Goal: Obtain resource: Download file/media

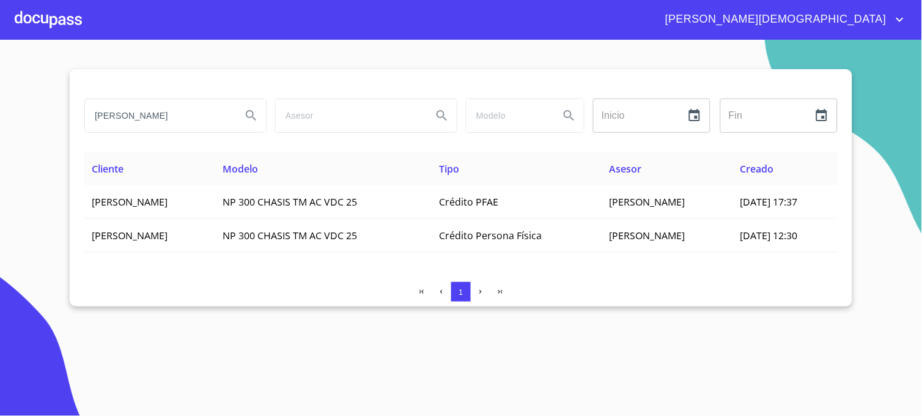
drag, startPoint x: 194, startPoint y: 116, endPoint x: 70, endPoint y: 117, distance: 123.5
click at [70, 117] on div "[PERSON_NAME] Inicio ​ Fin ​ Cliente Modelo Tipo Asesor Creado [PERSON_NAME] NP…" at bounding box center [461, 187] width 783 height 237
click at [254, 112] on icon "Search" at bounding box center [251, 115] width 15 height 15
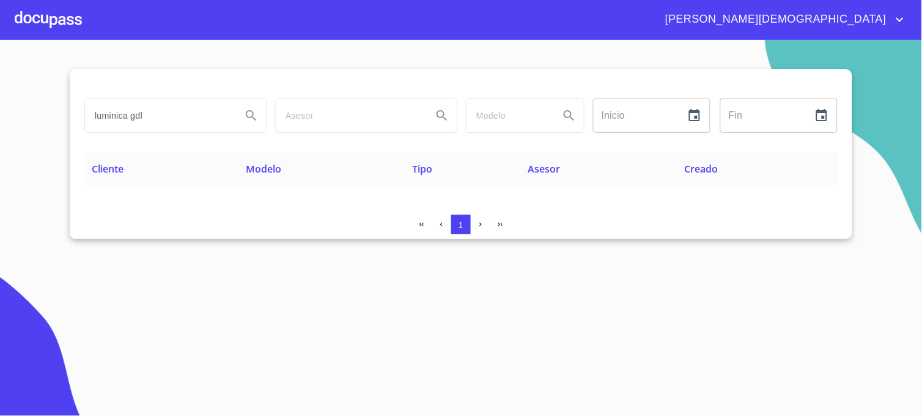
drag, startPoint x: 186, startPoint y: 122, endPoint x: 21, endPoint y: 122, distance: 164.5
click at [21, 122] on section "luminica gdl Inicio ​ Fin ​ Cliente Modelo Tipo Asesor Creado 1" at bounding box center [461, 228] width 922 height 376
click at [233, 122] on div "LUMINICA GDL SA DE CV" at bounding box center [175, 115] width 181 height 33
click at [247, 117] on icon "Search" at bounding box center [251, 115] width 10 height 10
click at [817, 212] on div "LUMINICA GDL SA DE CV Inicio ​ Fin ​ Cliente Modelo Tipo Asesor Creado 1" at bounding box center [461, 154] width 783 height 170
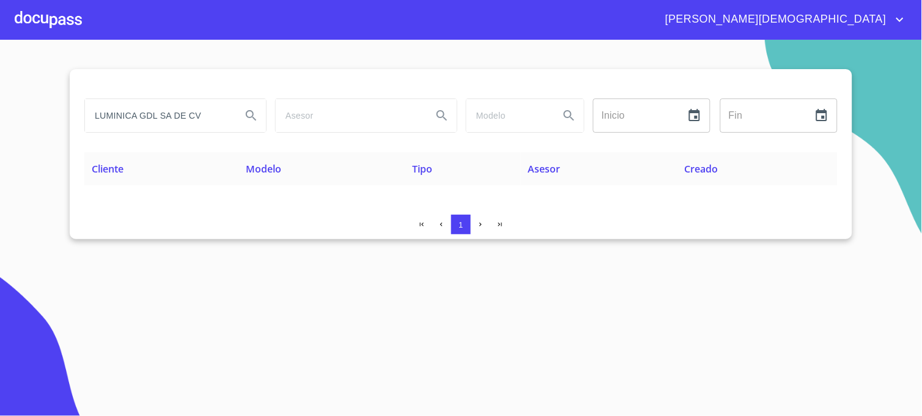
click at [791, 74] on div at bounding box center [460, 83] width 753 height 29
drag, startPoint x: 212, startPoint y: 119, endPoint x: 26, endPoint y: 119, distance: 185.2
click at [26, 119] on section "LUMINICA GDL SA DE CV Inicio ​ Fin ​ Cliente Modelo Tipo Asesor Creado 1" at bounding box center [461, 228] width 922 height 376
paste input "GDL"
type input "LUMINICAGDL"
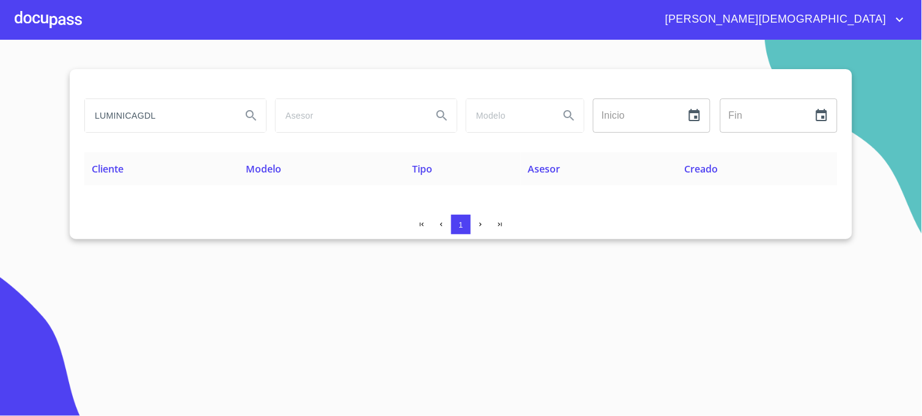
click at [253, 123] on icon "Search" at bounding box center [251, 115] width 15 height 15
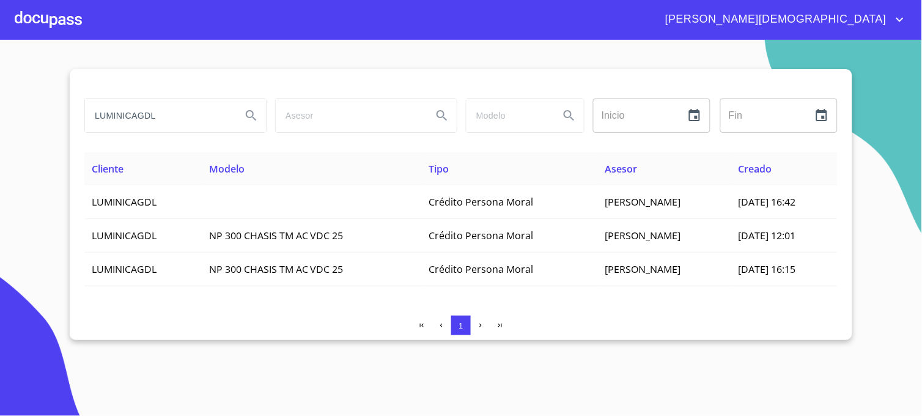
click at [648, 308] on div "LUMINICAGDL Inicio ​ Fin ​ Cliente Modelo Tipo Asesor Creado LUMINICAGDL Crédit…" at bounding box center [461, 204] width 783 height 271
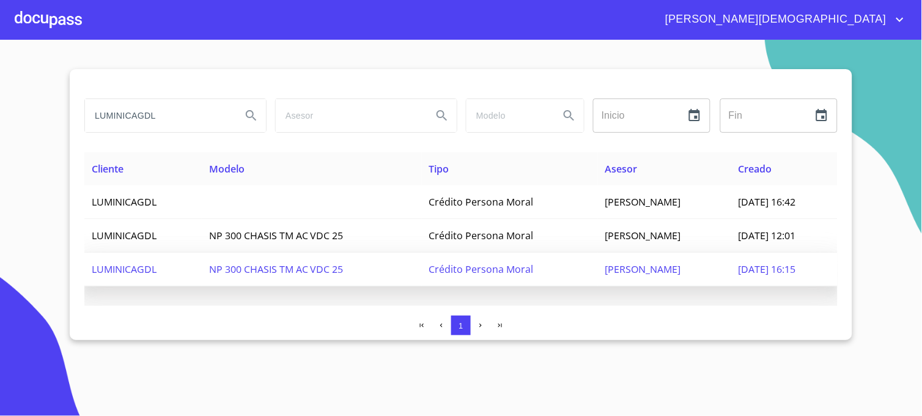
click at [739, 269] on span "13/oct./2025 16:15" at bounding box center [767, 268] width 57 height 13
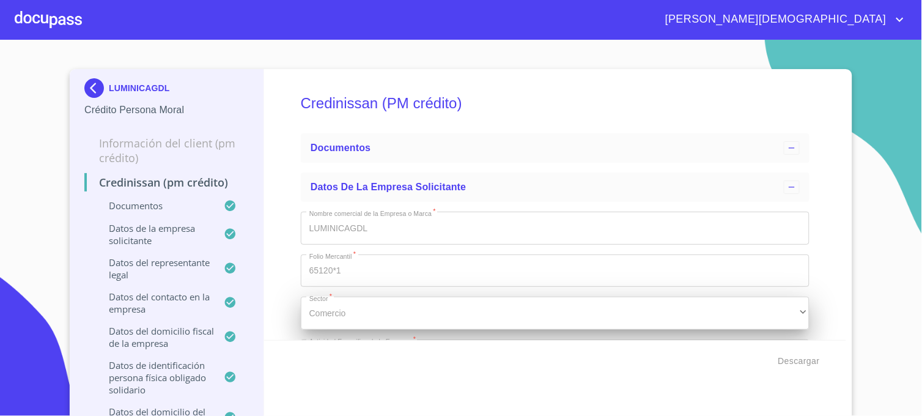
type input "[DATE]"
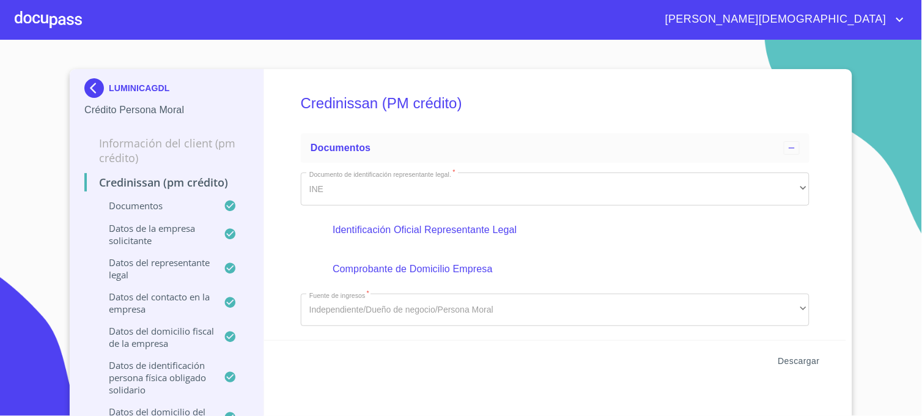
click at [792, 361] on span "Descargar" at bounding box center [799, 360] width 42 height 15
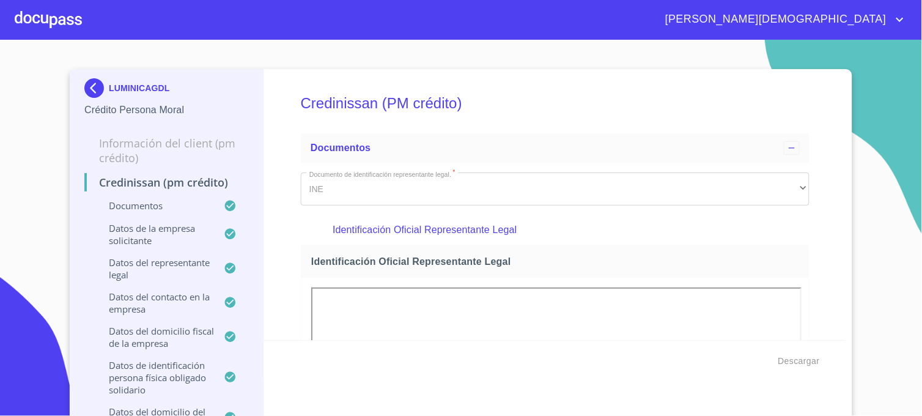
drag, startPoint x: 880, startPoint y: 247, endPoint x: 875, endPoint y: 251, distance: 6.6
click at [880, 247] on section "LUMINICAGDL Crédito Persona Moral Información del Client (PM crédito) Crediniss…" at bounding box center [461, 228] width 922 height 376
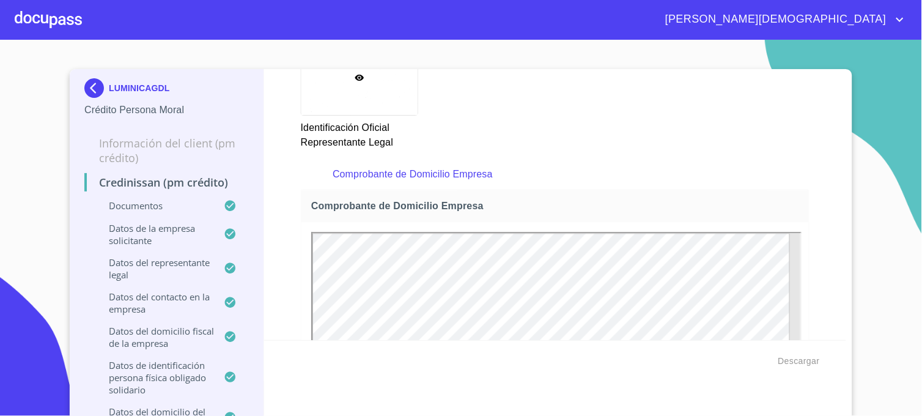
scroll to position [611, 0]
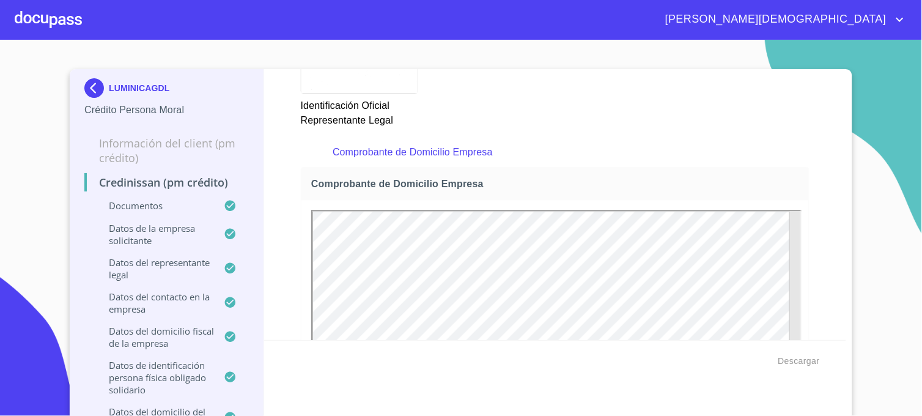
click at [889, 227] on section "LUMINICAGDL Crédito Persona Moral Información del Client (PM crédito) Crediniss…" at bounding box center [461, 228] width 922 height 376
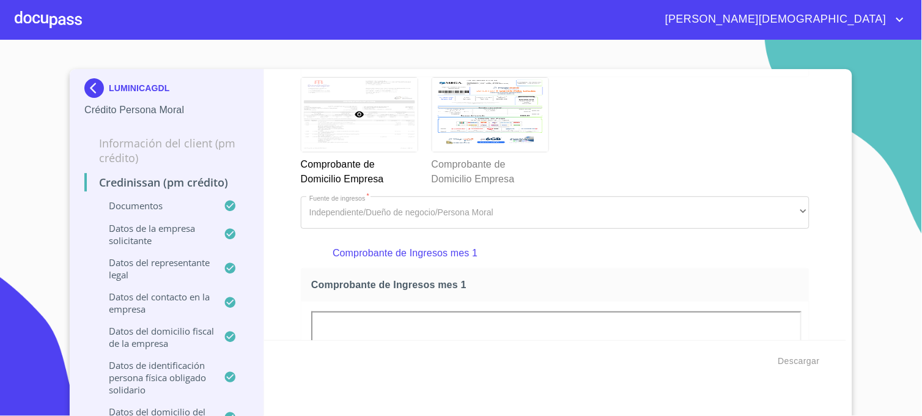
scroll to position [1223, 0]
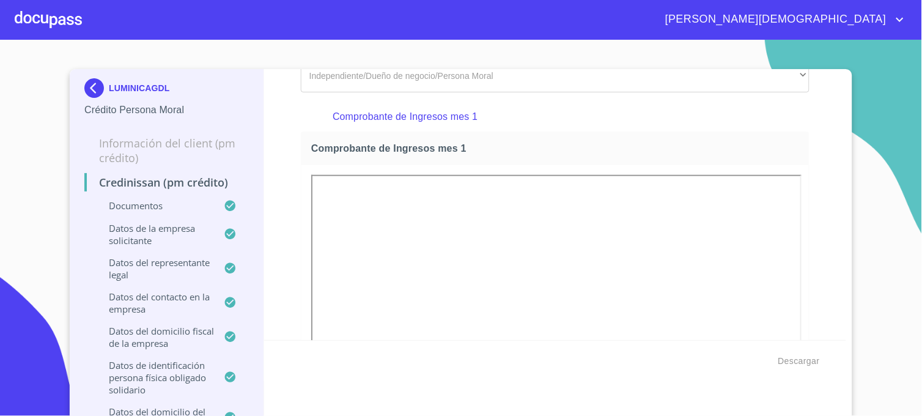
click at [459, 115] on p "Comprobante de Ingresos mes 1" at bounding box center [555, 116] width 444 height 15
click at [896, 272] on section "LUMINICAGDL Crédito Persona Moral Información del Client (PM crédito) Crediniss…" at bounding box center [461, 228] width 922 height 376
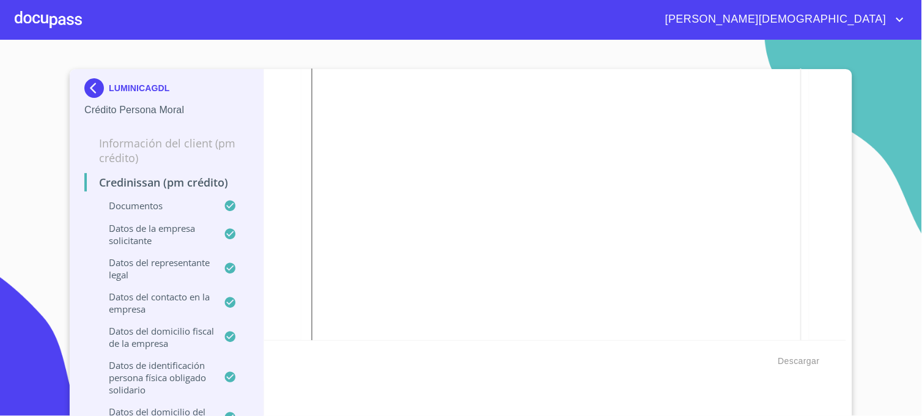
scroll to position [1834, 0]
click at [885, 256] on section "LUMINICAGDL Crédito Persona Moral Información del Client (PM crédito) Crediniss…" at bounding box center [461, 228] width 922 height 376
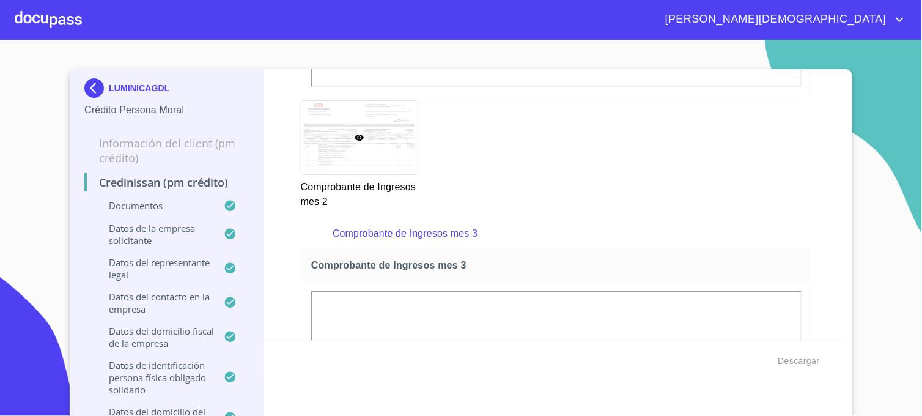
scroll to position [2309, 0]
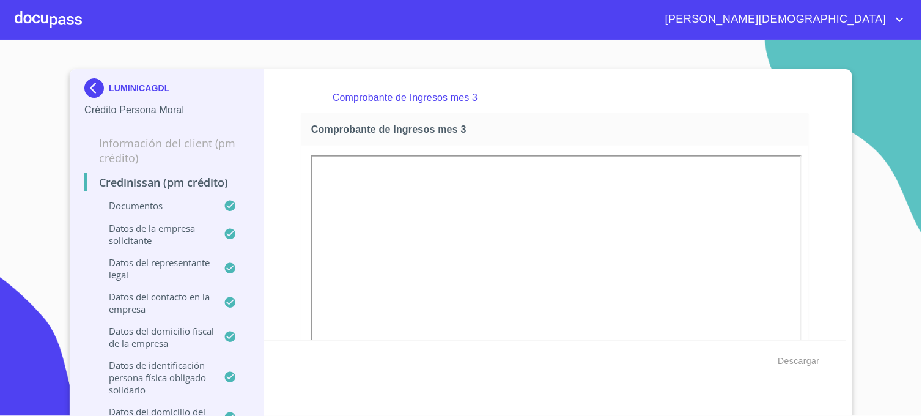
click at [897, 259] on section "LUMINICAGDL Crédito Persona Moral Información del Client (PM crédito) Crediniss…" at bounding box center [461, 228] width 922 height 376
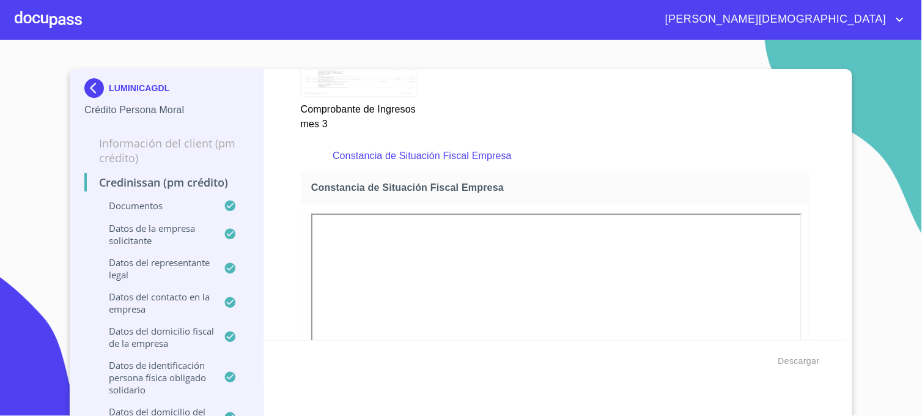
drag, startPoint x: 904, startPoint y: 248, endPoint x: 885, endPoint y: 249, distance: 18.4
click at [904, 248] on section "LUMINICAGDL Crédito Persona Moral Información del Client (PM crédito) Crediniss…" at bounding box center [461, 228] width 922 height 376
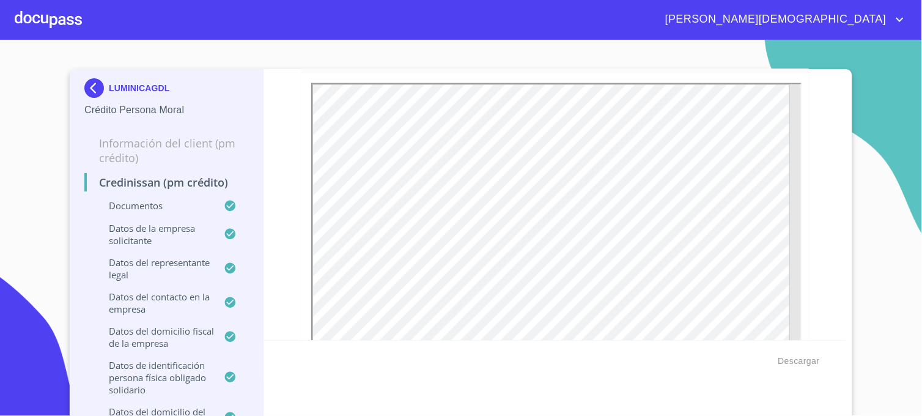
scroll to position [3464, 0]
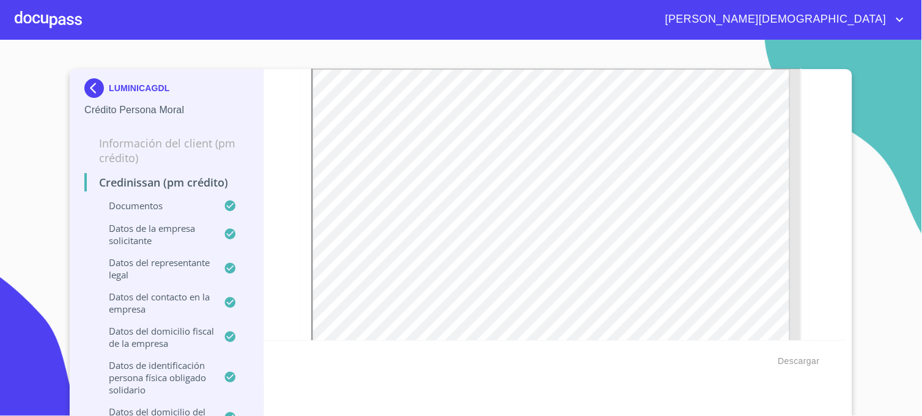
click at [891, 216] on section "LUMINICAGDL Crédito Persona Moral Información del Client (PM crédito) Crediniss…" at bounding box center [461, 228] width 922 height 376
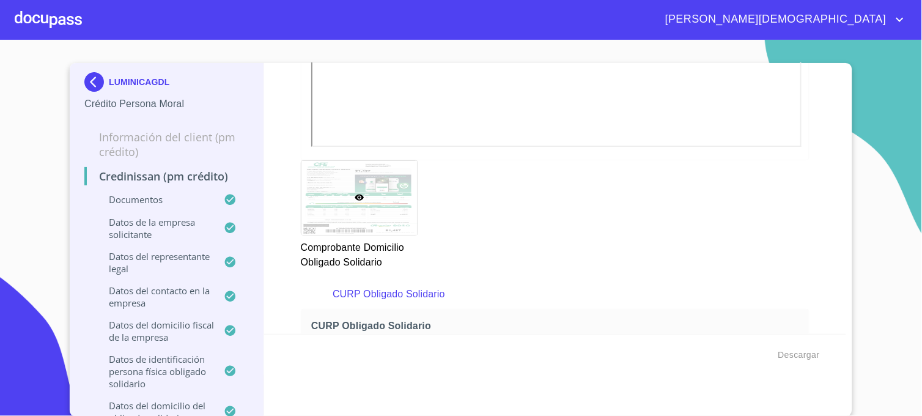
scroll to position [5094, 0]
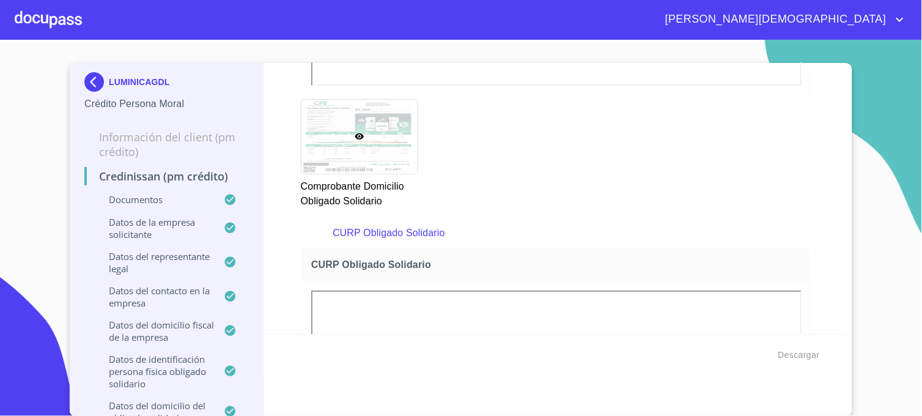
drag, startPoint x: 904, startPoint y: 187, endPoint x: 874, endPoint y: 197, distance: 31.1
click at [904, 187] on section "LUMINICAGDL Crédito Persona Moral Información del Client (PM crédito) Crediniss…" at bounding box center [461, 228] width 922 height 376
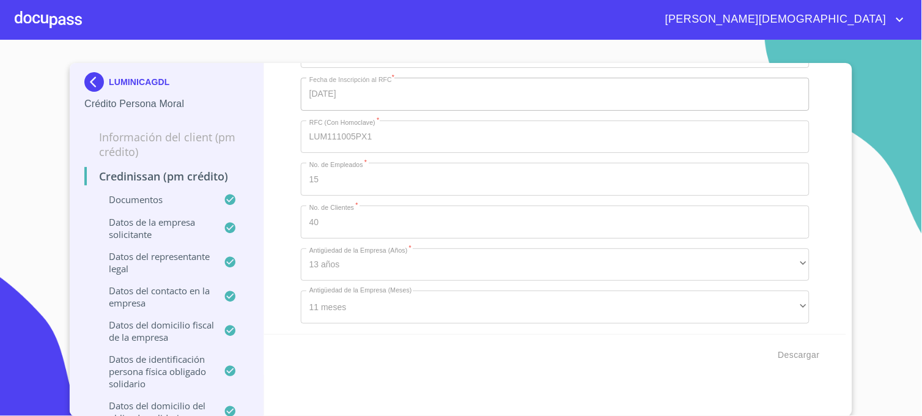
scroll to position [9170, 0]
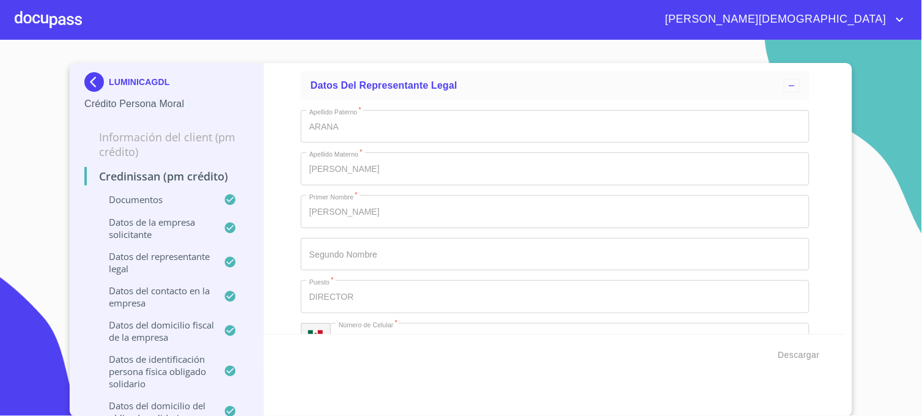
click at [87, 83] on img at bounding box center [96, 82] width 24 height 20
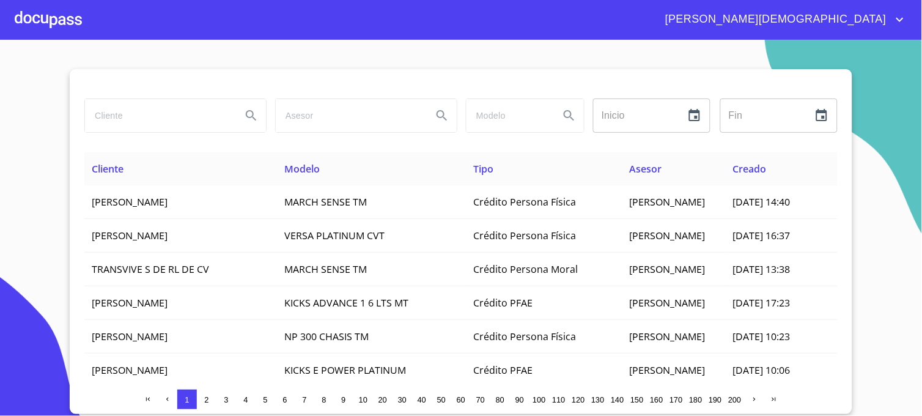
click at [172, 123] on input "search" at bounding box center [158, 115] width 147 height 33
type input "ANGELES NIÑO"
click at [254, 117] on icon "Search" at bounding box center [251, 115] width 15 height 15
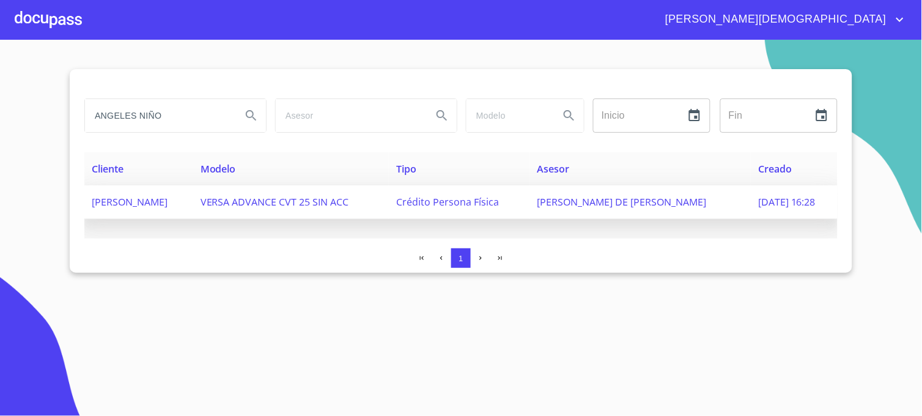
drag, startPoint x: 896, startPoint y: 180, endPoint x: 811, endPoint y: 207, distance: 89.1
click at [896, 180] on section "ANGELES NIÑO Inicio ​ Fin ​ Cliente Modelo Tipo Asesor Creado [PERSON_NAME] VER…" at bounding box center [461, 228] width 922 height 376
click at [799, 201] on span "[DATE] 16:28" at bounding box center [786, 201] width 57 height 13
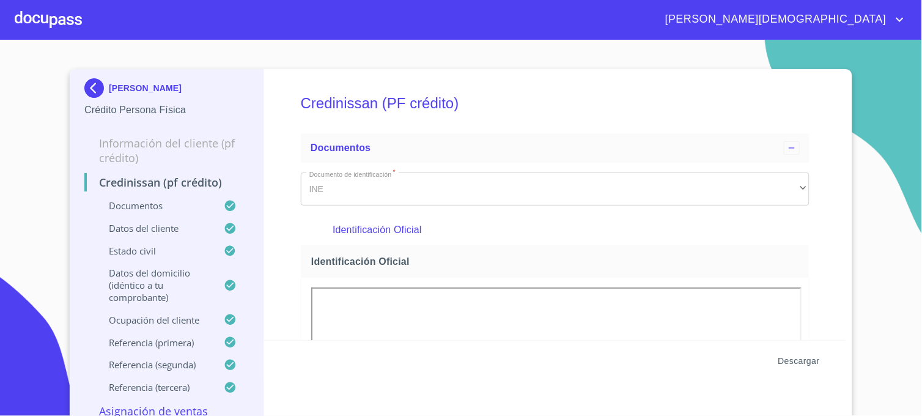
click at [790, 357] on span "Descargar" at bounding box center [799, 360] width 42 height 15
drag, startPoint x: 895, startPoint y: 70, endPoint x: 889, endPoint y: 73, distance: 7.1
click at [896, 70] on section "[PERSON_NAME] NIÑO Crédito Persona Física Información del cliente (PF crédito) …" at bounding box center [461, 228] width 922 height 376
click at [84, 89] on img at bounding box center [96, 88] width 24 height 20
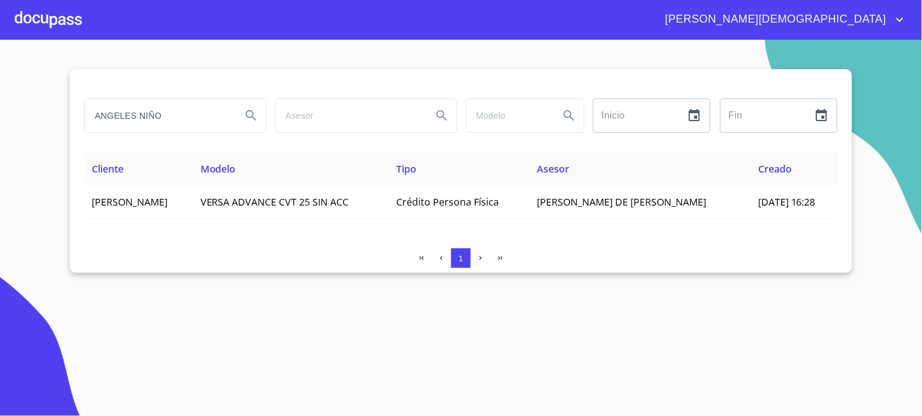
drag, startPoint x: 168, startPoint y: 115, endPoint x: 40, endPoint y: 114, distance: 127.2
click at [40, 114] on section "ANGELES NIÑO Inicio ​ Fin ​ Cliente Modelo Tipo Asesor Creado [PERSON_NAME] VER…" at bounding box center [461, 228] width 922 height 376
click at [238, 119] on button "Search" at bounding box center [251, 115] width 29 height 29
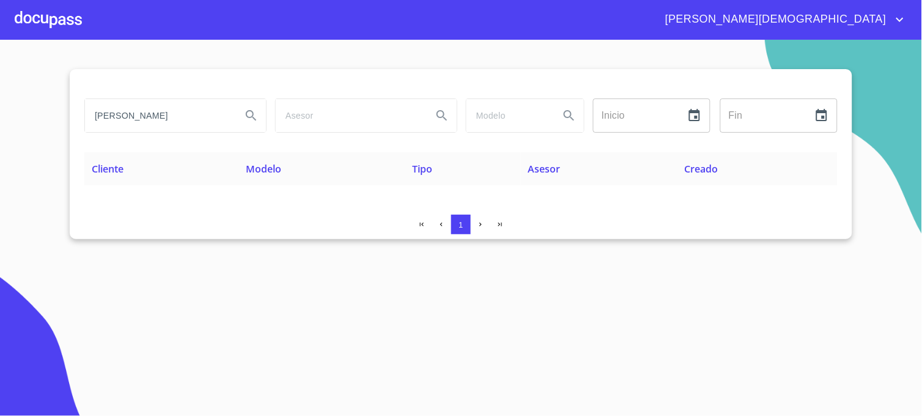
click at [200, 117] on input "[PERSON_NAME]" at bounding box center [158, 115] width 147 height 33
type input "[PERSON_NAME]"
click at [256, 112] on icon "Search" at bounding box center [251, 115] width 15 height 15
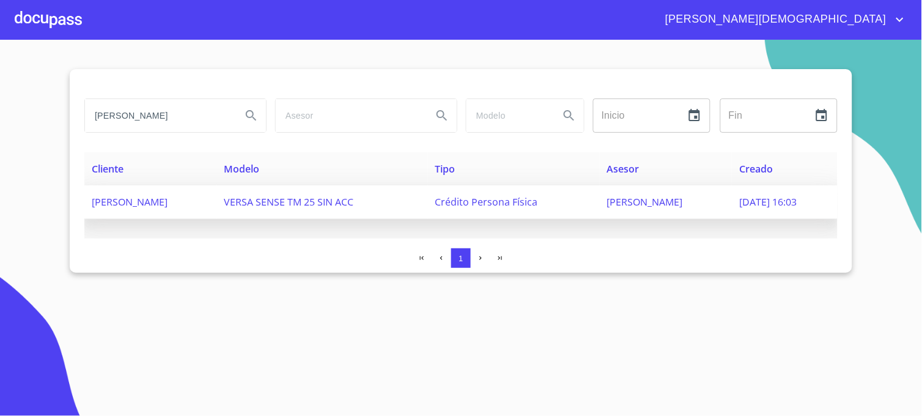
click at [630, 200] on span "[PERSON_NAME]" at bounding box center [645, 201] width 76 height 13
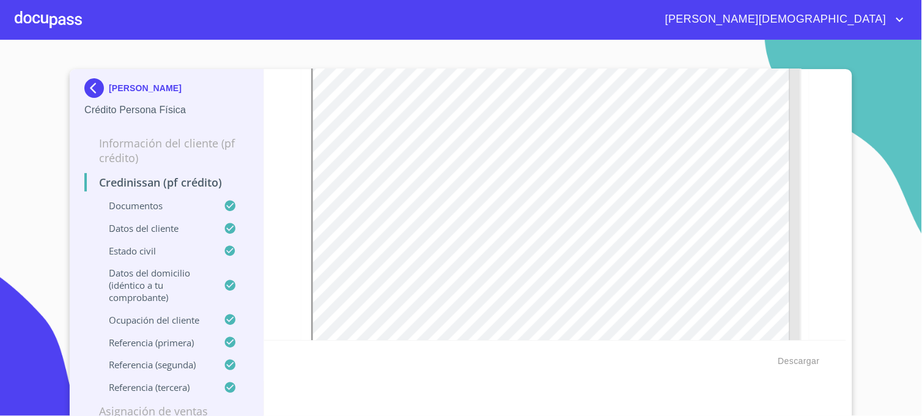
scroll to position [543, 0]
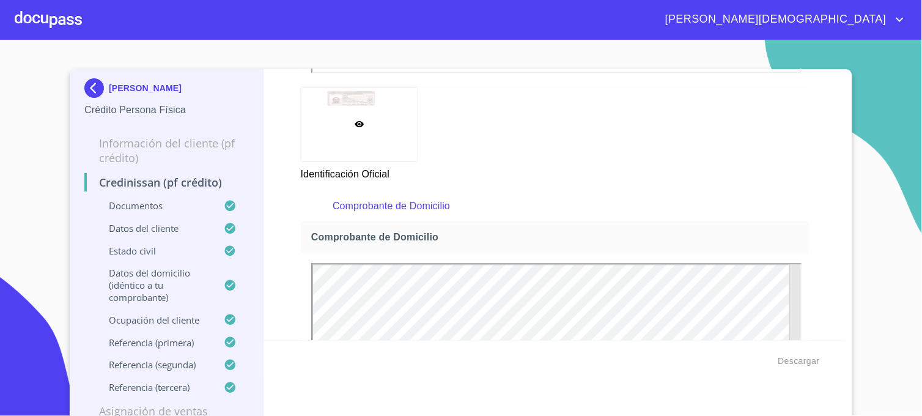
drag, startPoint x: 885, startPoint y: 149, endPoint x: 875, endPoint y: 155, distance: 11.2
click at [885, 149] on section "[PERSON_NAME] Crédito Persona Física Información del cliente (PF crédito) Credi…" at bounding box center [461, 228] width 922 height 376
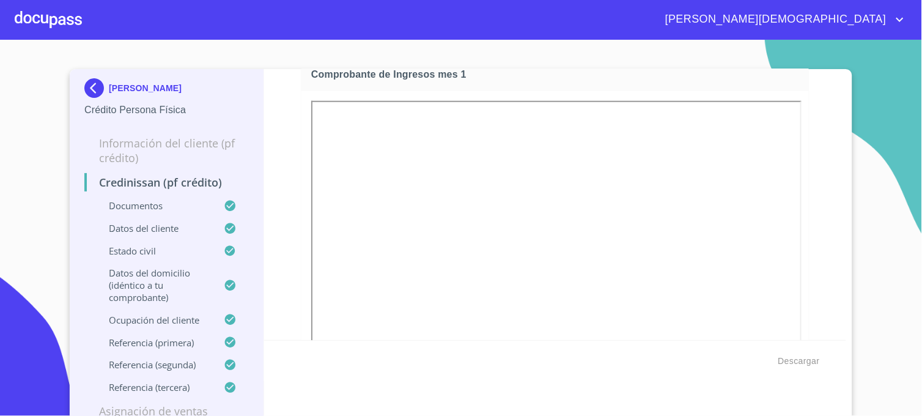
scroll to position [1223, 0]
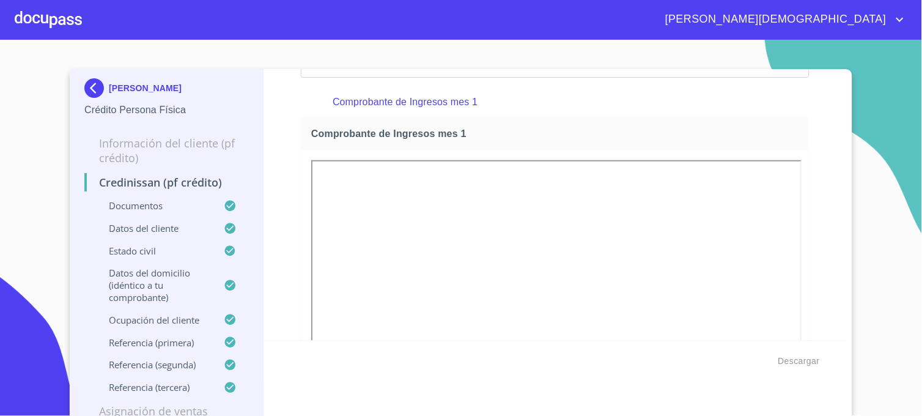
click at [906, 282] on section "[PERSON_NAME] Crédito Persona Física Información del cliente (PF crédito) Credi…" at bounding box center [461, 228] width 922 height 376
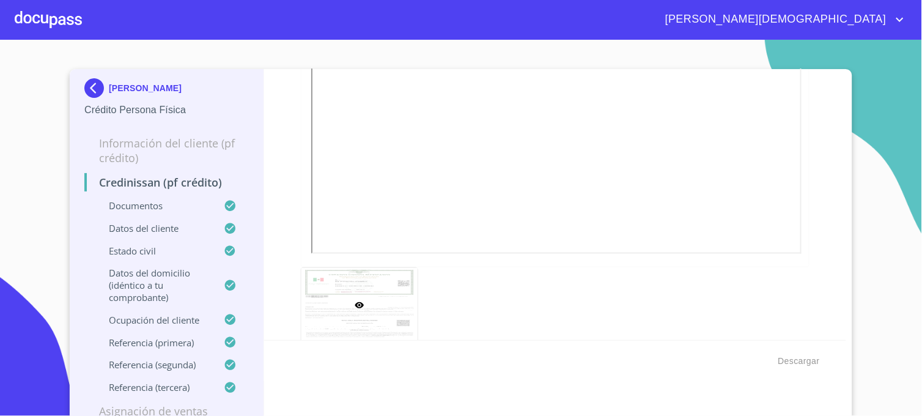
scroll to position [2513, 0]
